Goal: Transaction & Acquisition: Purchase product/service

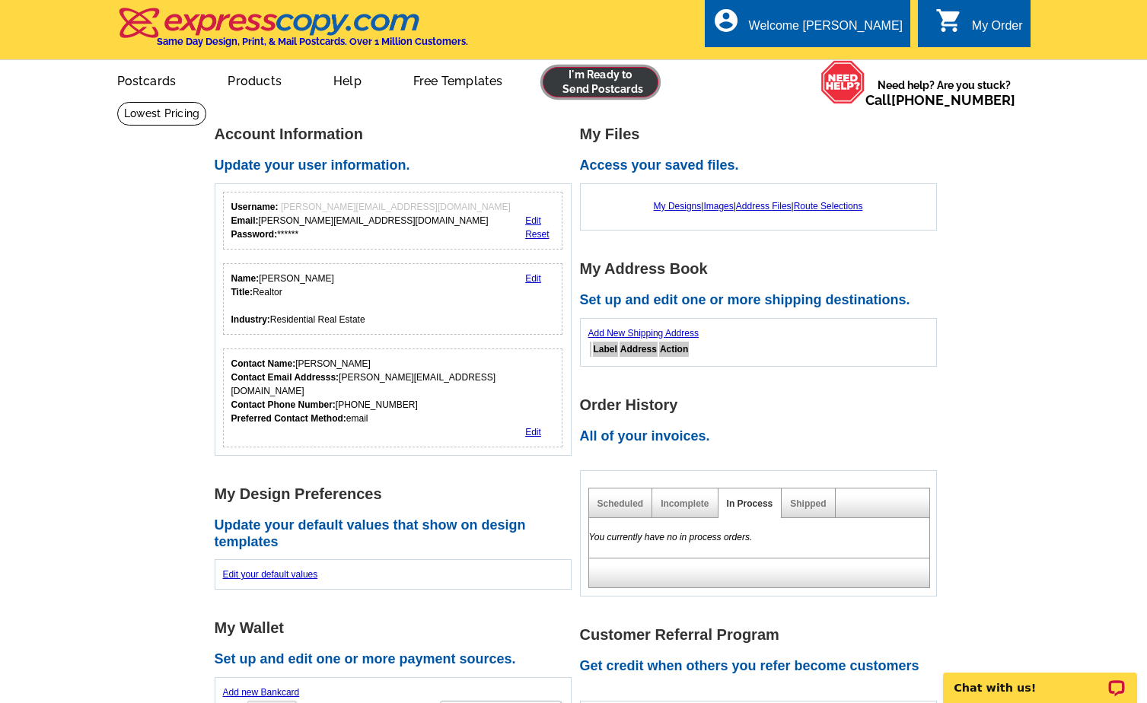
click at [614, 85] on link at bounding box center [601, 82] width 116 height 30
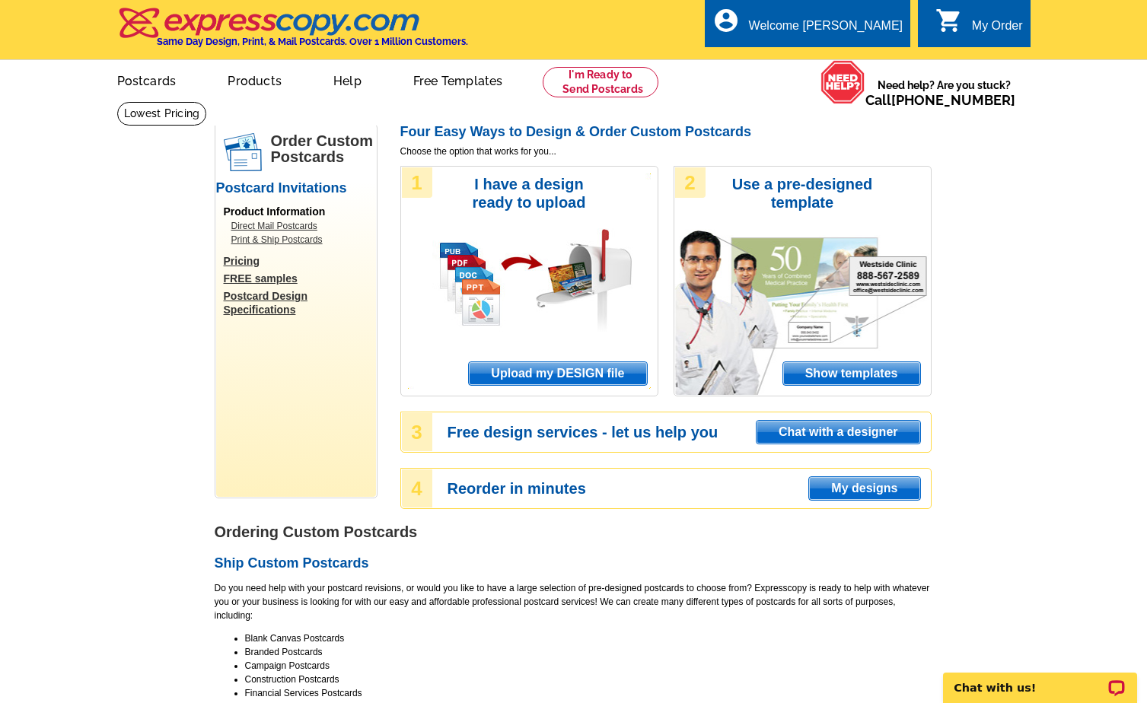
click at [579, 373] on span "Upload my DESIGN file" at bounding box center [557, 373] width 177 height 23
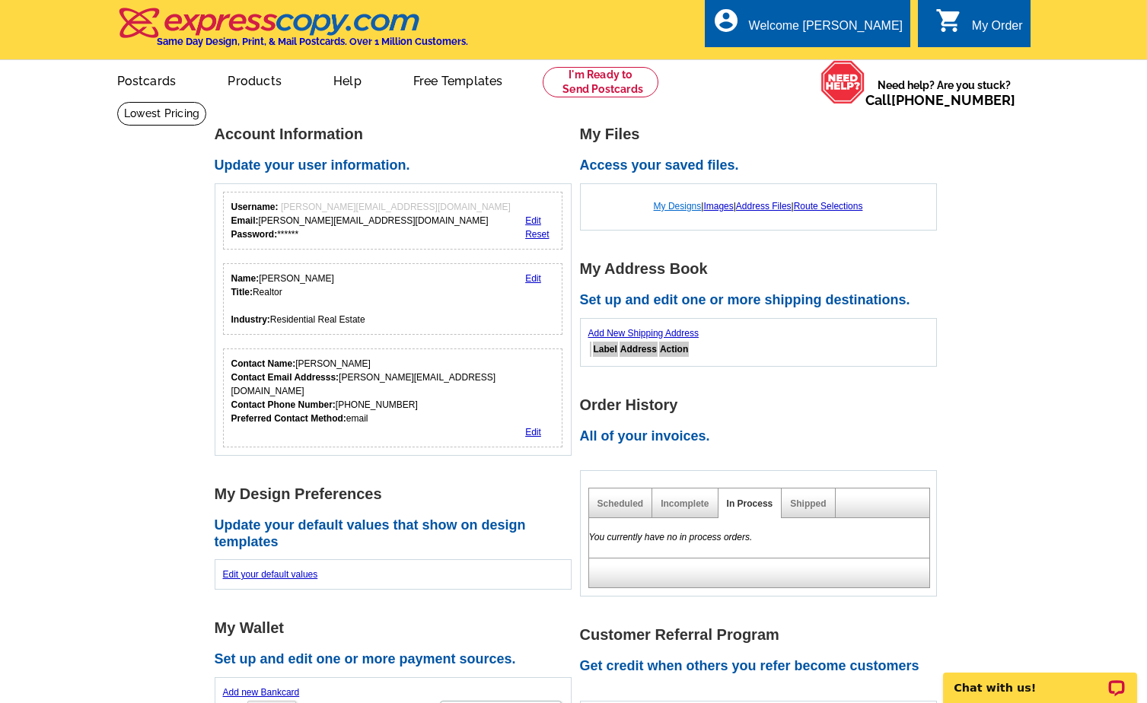
click at [675, 205] on link "My Designs" at bounding box center [678, 206] width 48 height 11
click at [985, 26] on div "My Order" at bounding box center [997, 29] width 51 height 21
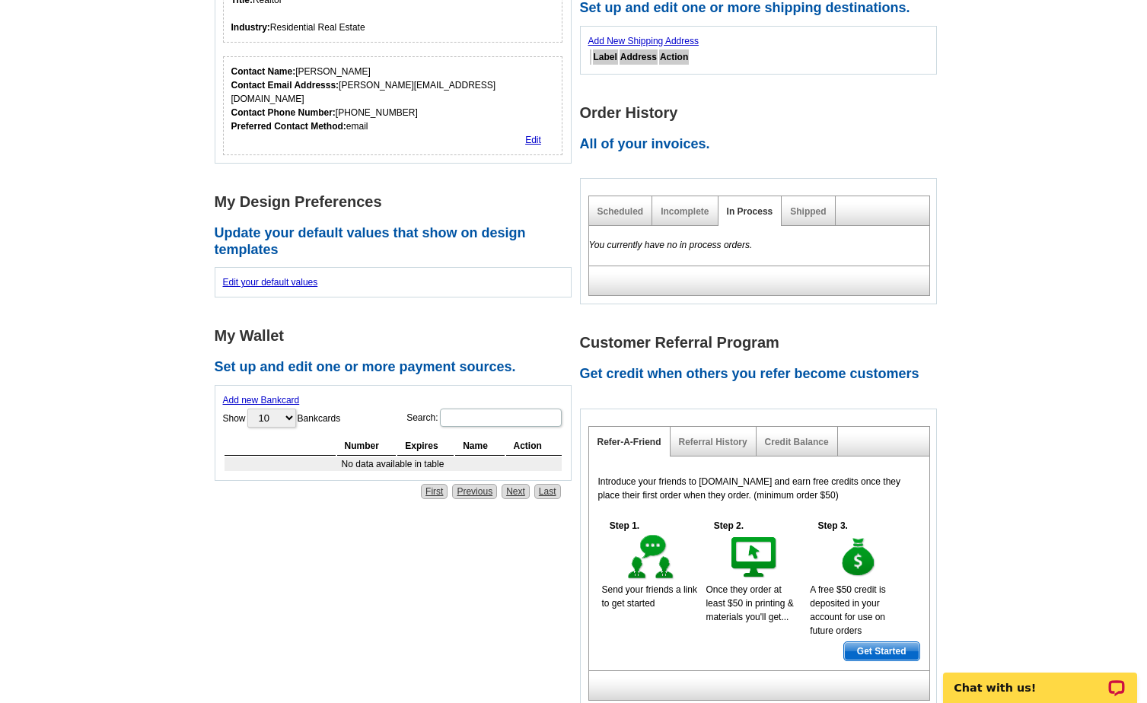
scroll to position [304, 0]
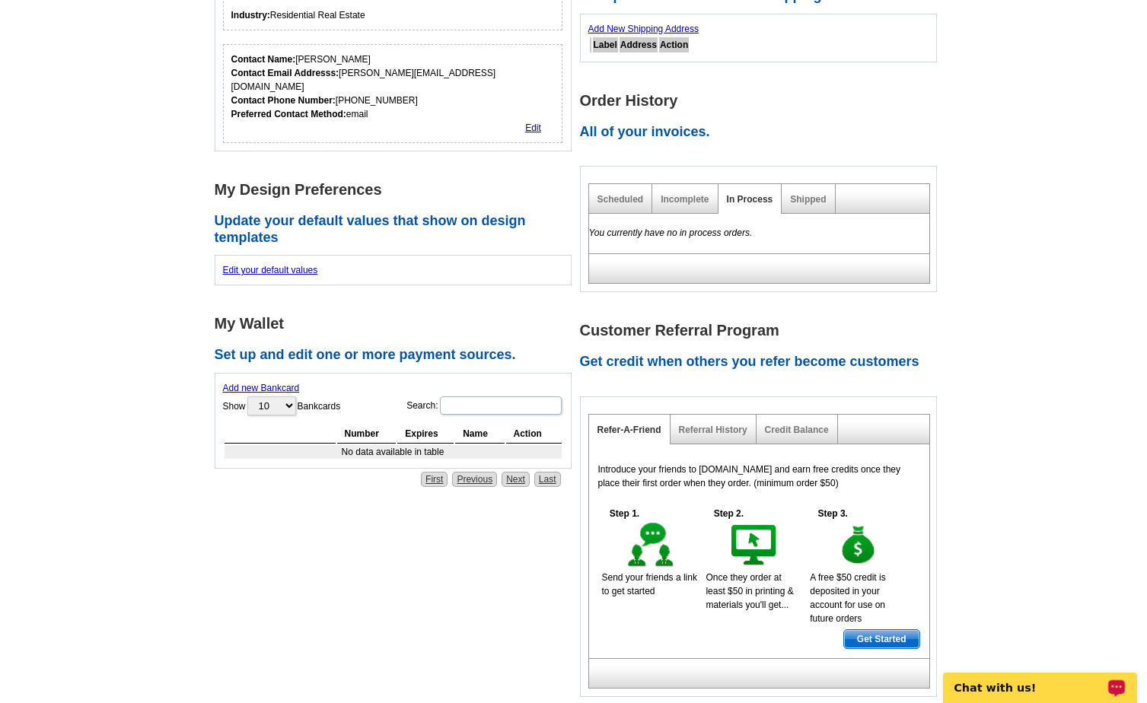
click at [1016, 690] on p "Chat with us!" at bounding box center [1030, 688] width 151 height 12
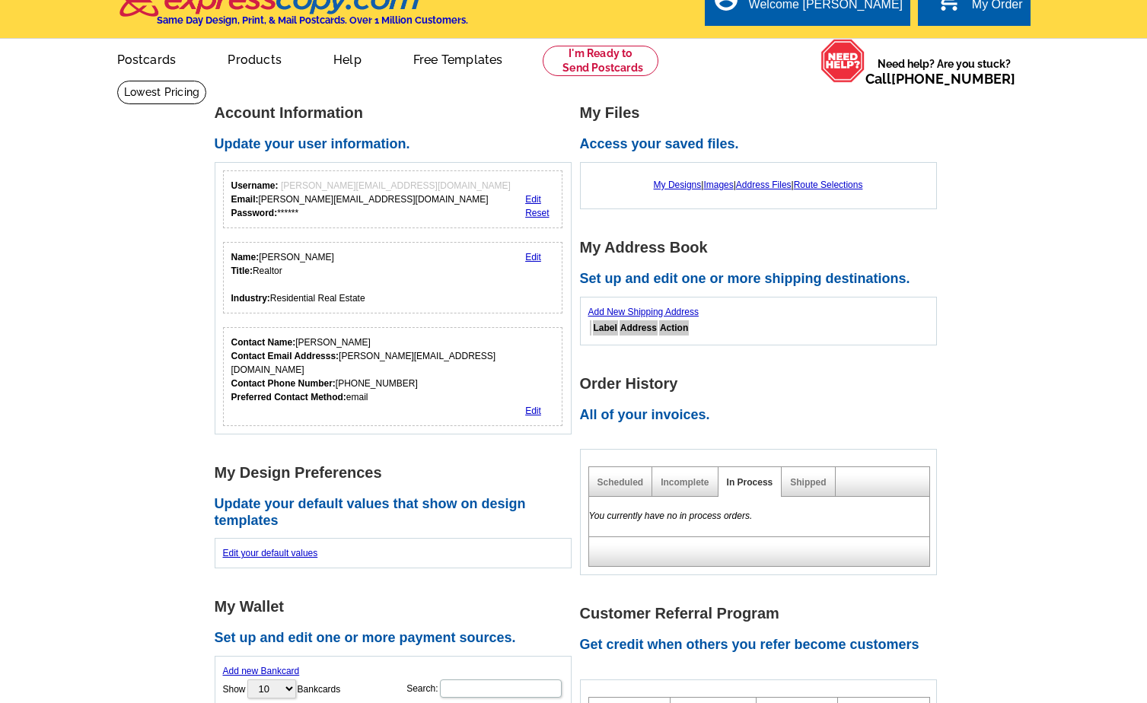
scroll to position [0, 0]
